Goal: Transaction & Acquisition: Subscribe to service/newsletter

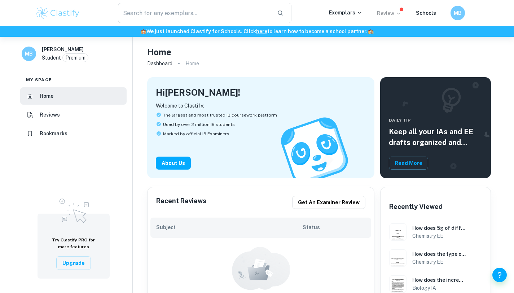
click at [399, 12] on icon at bounding box center [398, 13] width 6 height 6
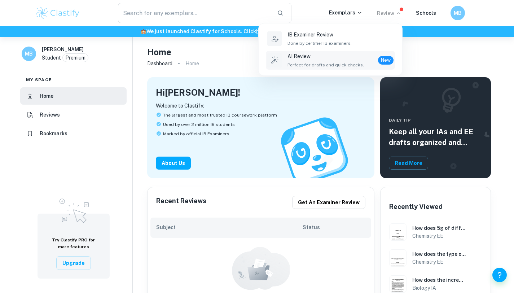
click at [321, 58] on p "AI Review" at bounding box center [325, 56] width 76 height 8
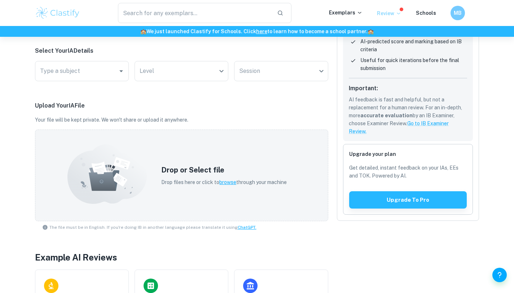
scroll to position [100, 0]
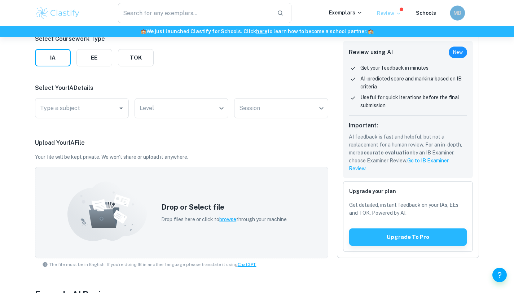
click at [455, 9] on h6 "MB" at bounding box center [457, 13] width 9 height 8
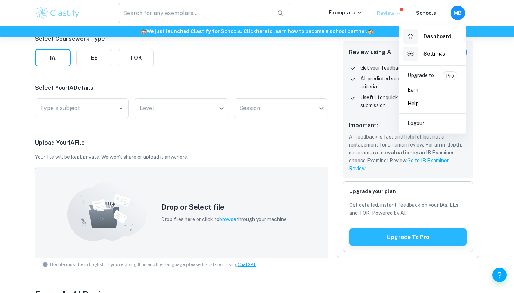
click at [422, 79] on p "Upgrade to" at bounding box center [420, 75] width 26 height 9
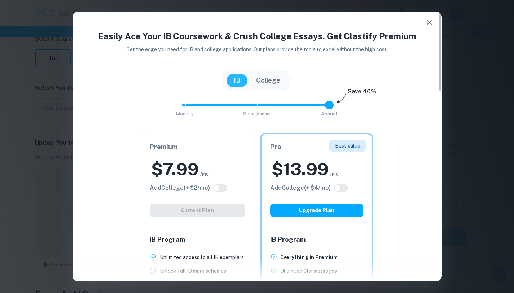
click at [428, 21] on icon "button" at bounding box center [428, 22] width 5 height 5
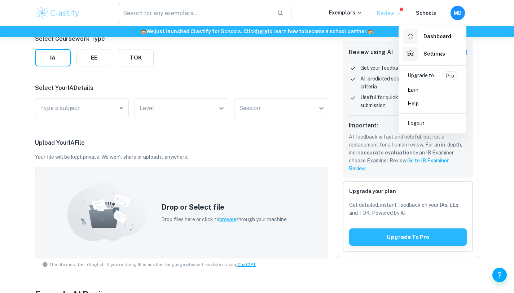
click at [82, 104] on div at bounding box center [257, 146] width 514 height 293
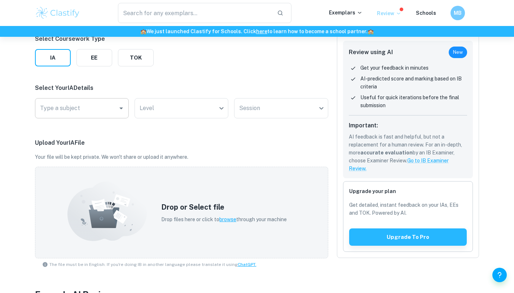
click at [81, 109] on input "Type a subject" at bounding box center [76, 108] width 76 height 14
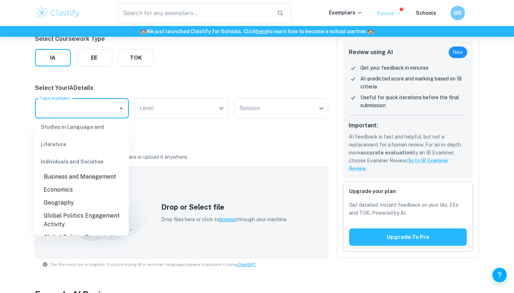
scroll to position [75, 0]
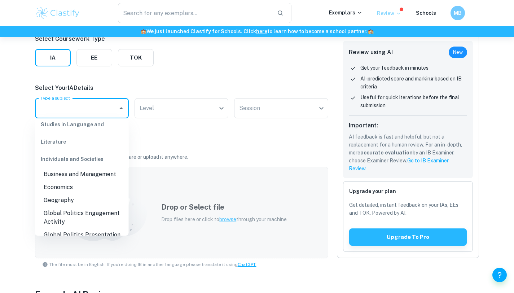
drag, startPoint x: 83, startPoint y: 193, endPoint x: 96, endPoint y: 171, distance: 25.4
click at [83, 194] on li "Geography" at bounding box center [82, 200] width 94 height 13
type input "Geography"
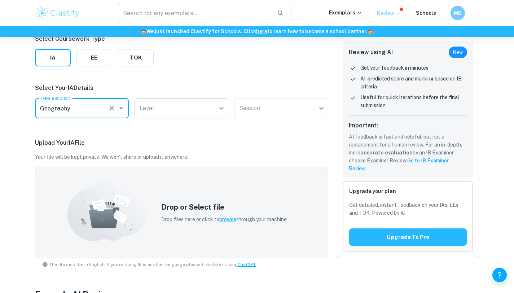
click at [160, 111] on body "We value your privacy We use cookies to enhance your browsing experience, serve…" at bounding box center [257, 83] width 514 height 293
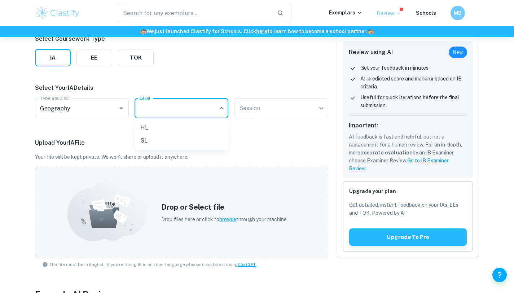
click at [155, 135] on li "SL" at bounding box center [181, 140] width 94 height 13
type input "SL"
click at [268, 104] on body "We value your privacy We use cookies to enhance your browsing experience, serve…" at bounding box center [257, 83] width 514 height 293
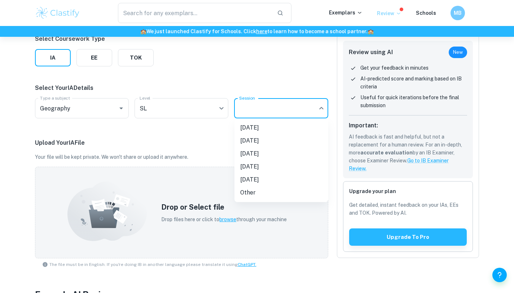
click at [255, 152] on li "[DATE]" at bounding box center [281, 153] width 94 height 13
type input "M26"
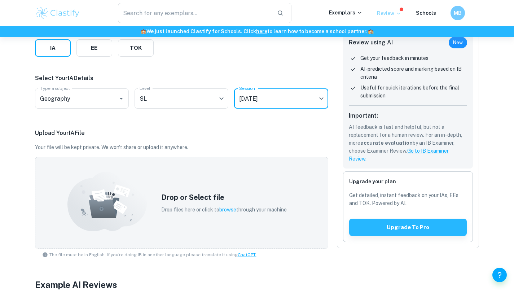
scroll to position [183, 0]
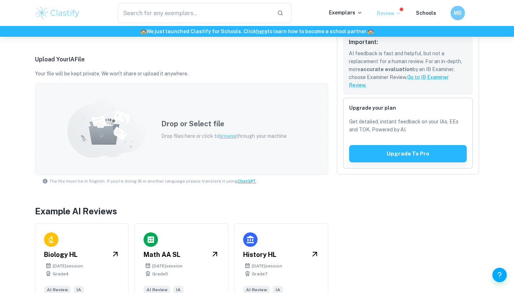
click at [224, 135] on span "browse" at bounding box center [227, 136] width 17 height 6
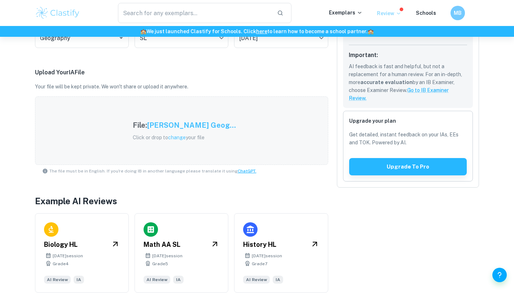
scroll to position [179, 0]
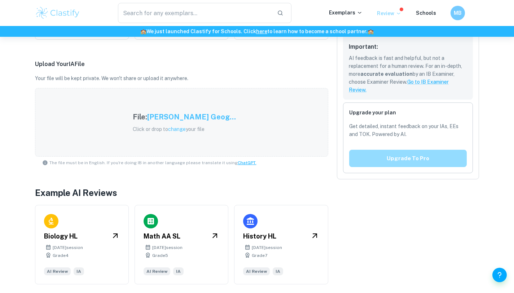
click at [427, 163] on button "Upgrade to pro" at bounding box center [408, 158] width 118 height 17
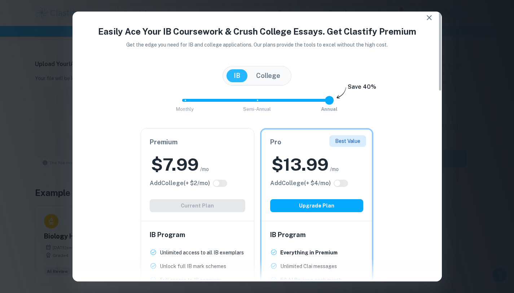
scroll to position [0, 0]
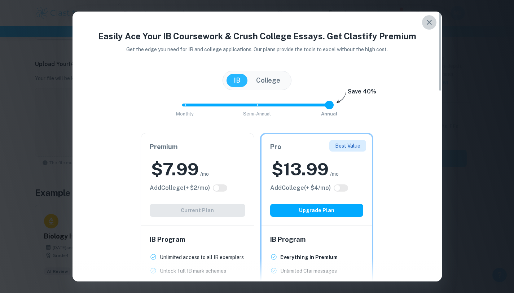
click at [432, 23] on icon "button" at bounding box center [429, 22] width 9 height 9
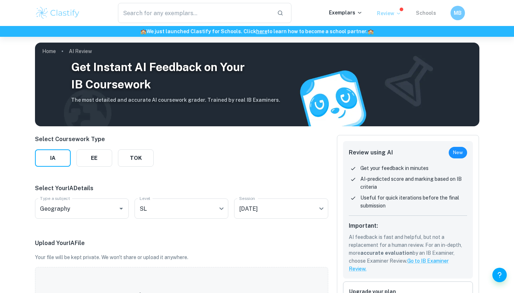
click at [428, 10] on link "Schools" at bounding box center [426, 13] width 20 height 6
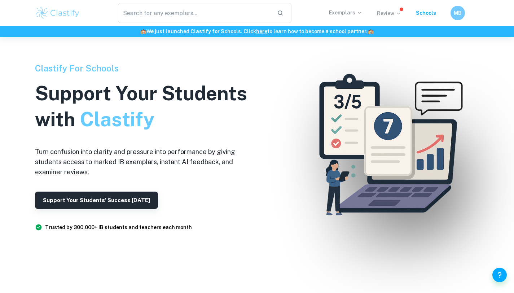
click at [339, 11] on p "Exemplars" at bounding box center [346, 13] width 34 height 8
